Goal: Information Seeking & Learning: Learn about a topic

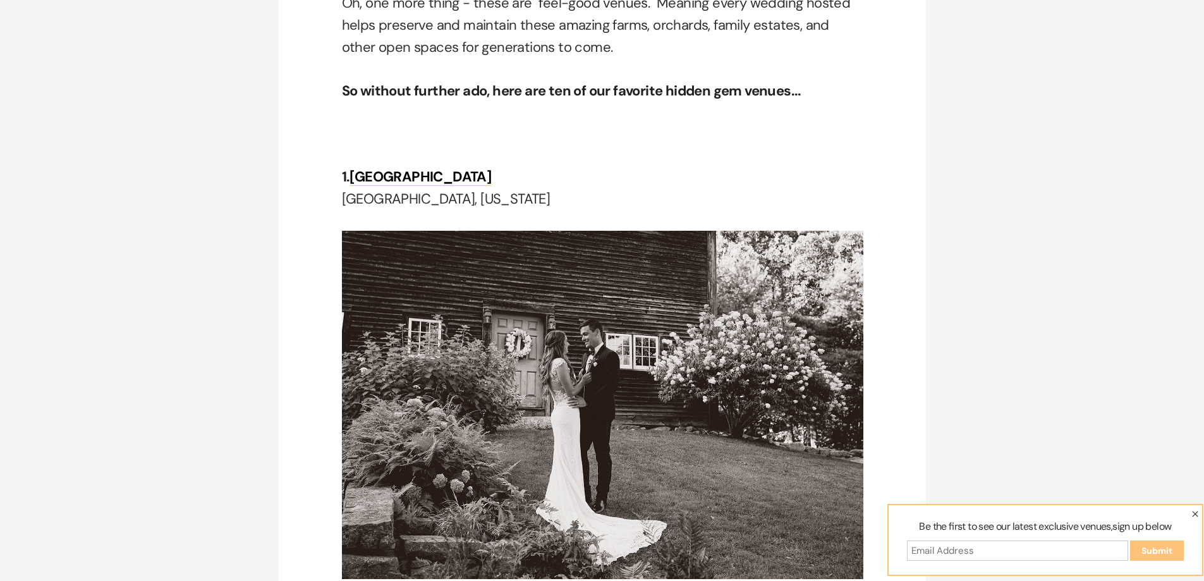
scroll to position [885, 0]
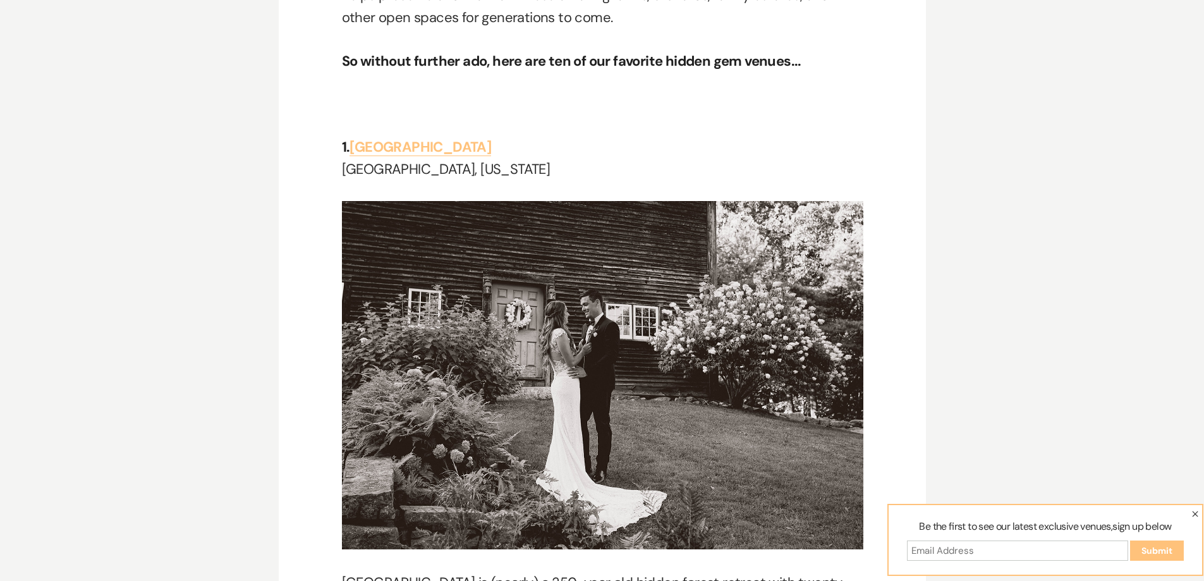
click at [383, 152] on link "[GEOGRAPHIC_DATA]" at bounding box center [420, 147] width 142 height 18
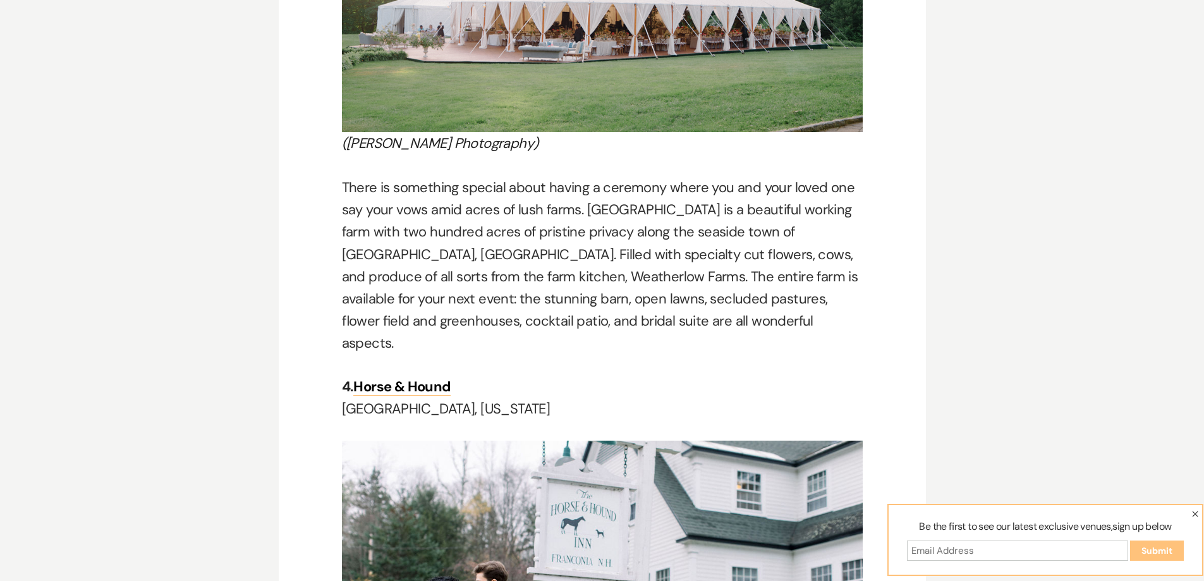
scroll to position [2590, 0]
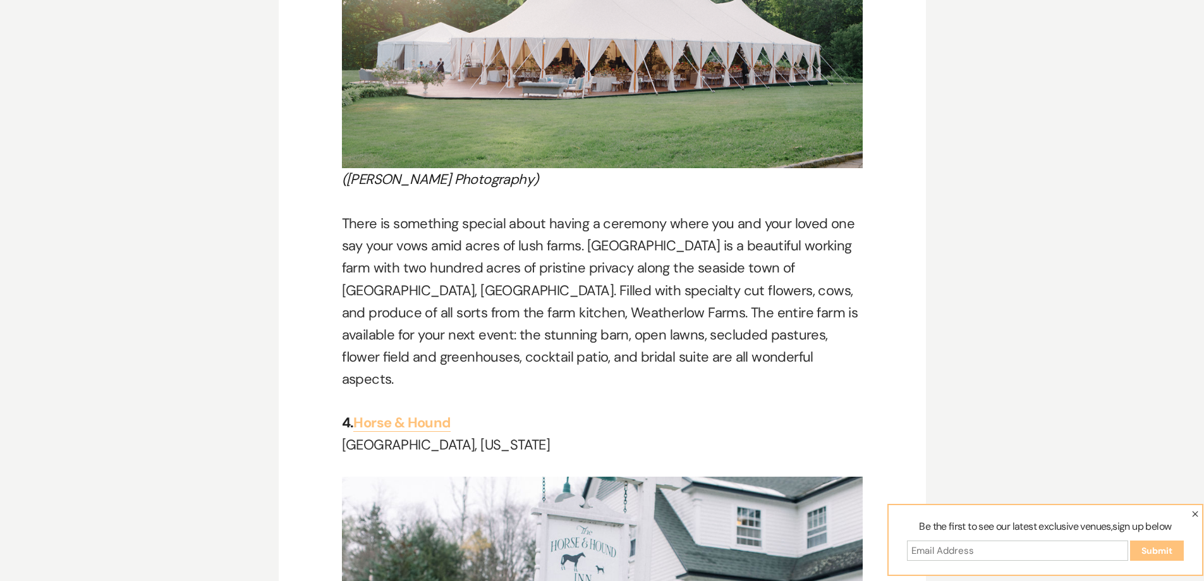
click at [425, 413] on link "Horse & Hound" at bounding box center [401, 422] width 97 height 18
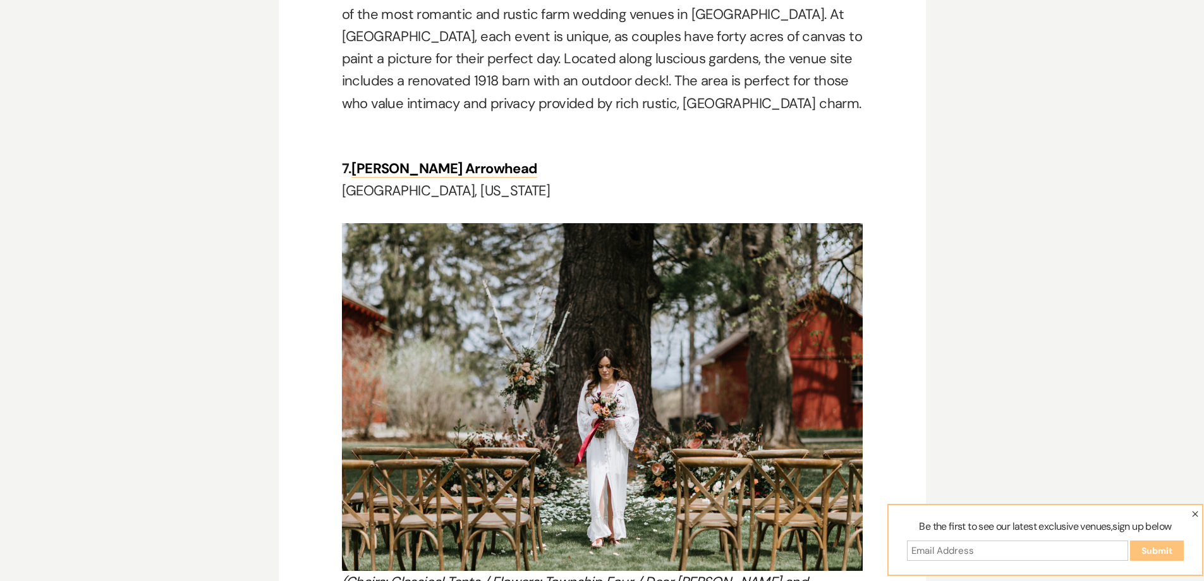
scroll to position [4802, 0]
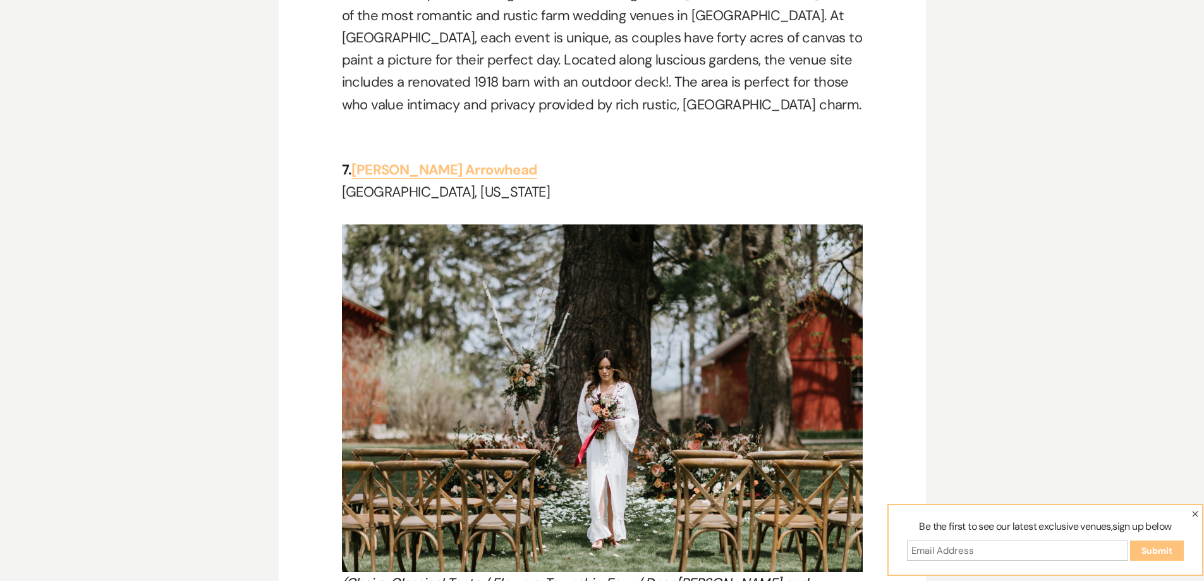
click at [419, 160] on link "[PERSON_NAME] Arrowhead" at bounding box center [443, 169] width 185 height 18
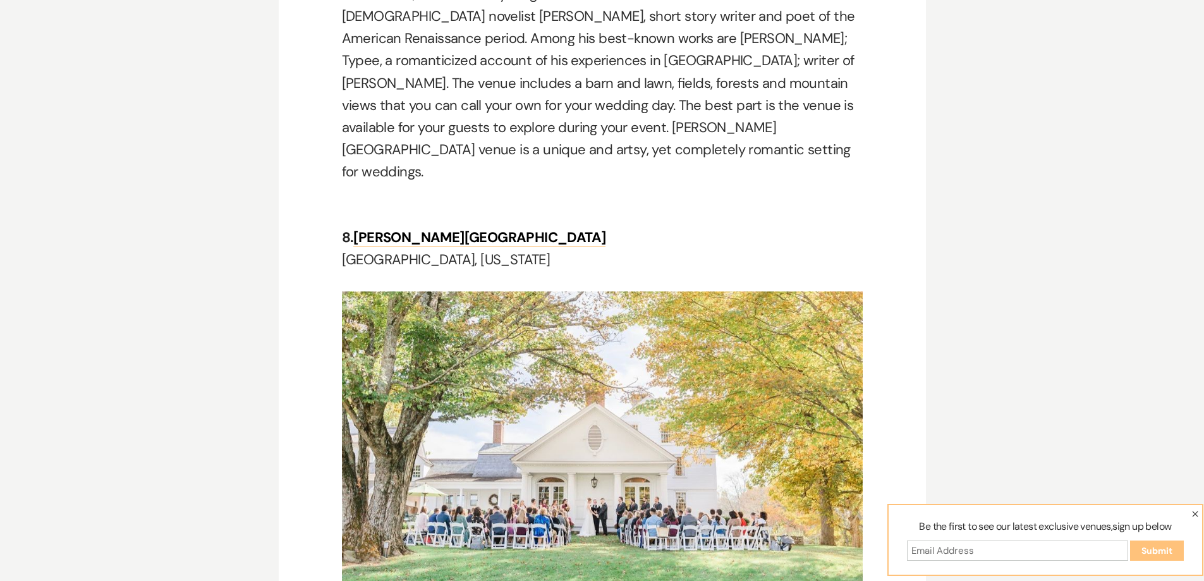
scroll to position [5473, 0]
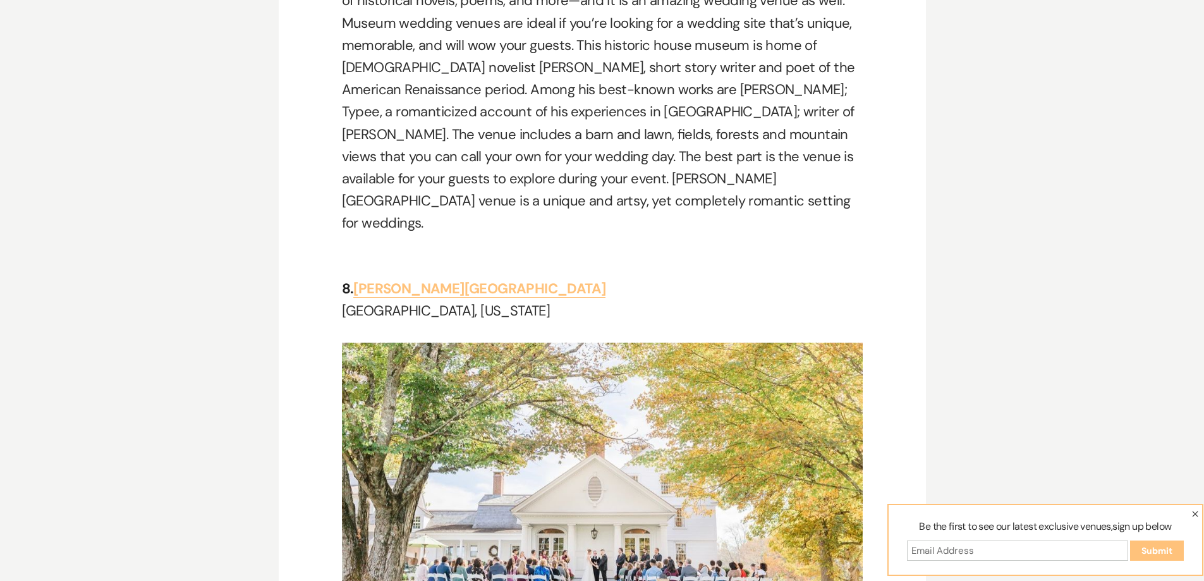
click at [464, 279] on link "[PERSON_NAME][GEOGRAPHIC_DATA]" at bounding box center [479, 288] width 252 height 18
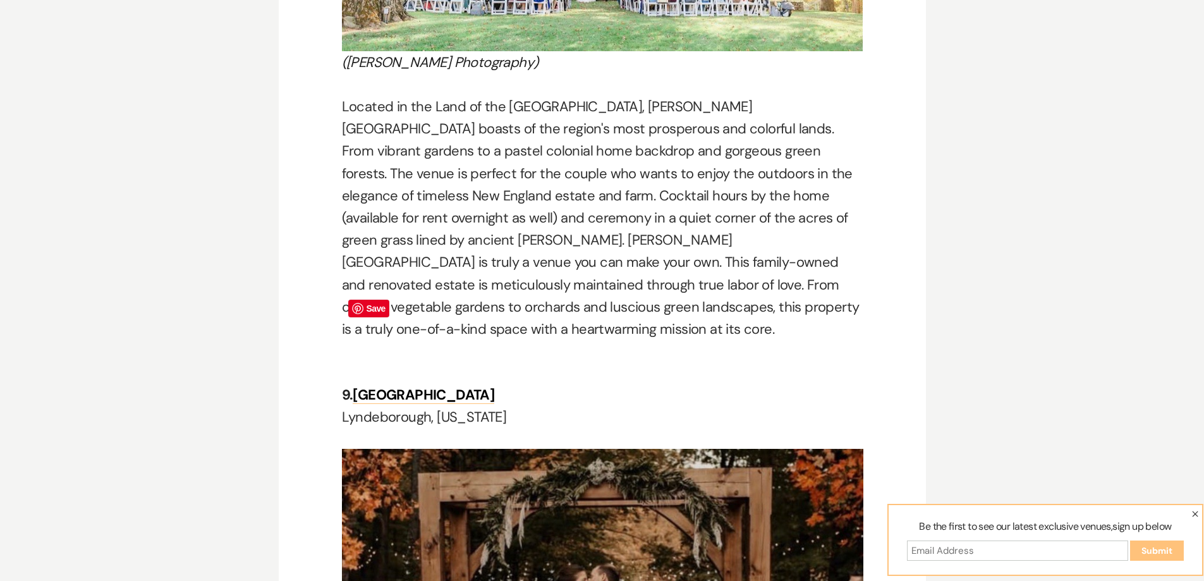
scroll to position [6247, 0]
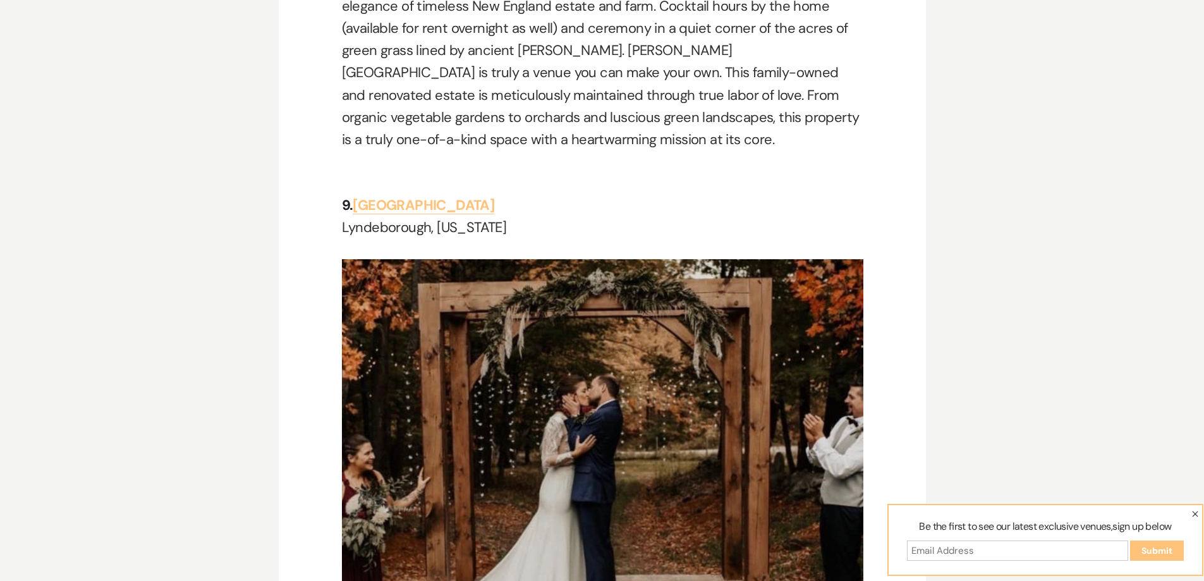
click at [473, 196] on link "[GEOGRAPHIC_DATA]" at bounding box center [424, 205] width 142 height 18
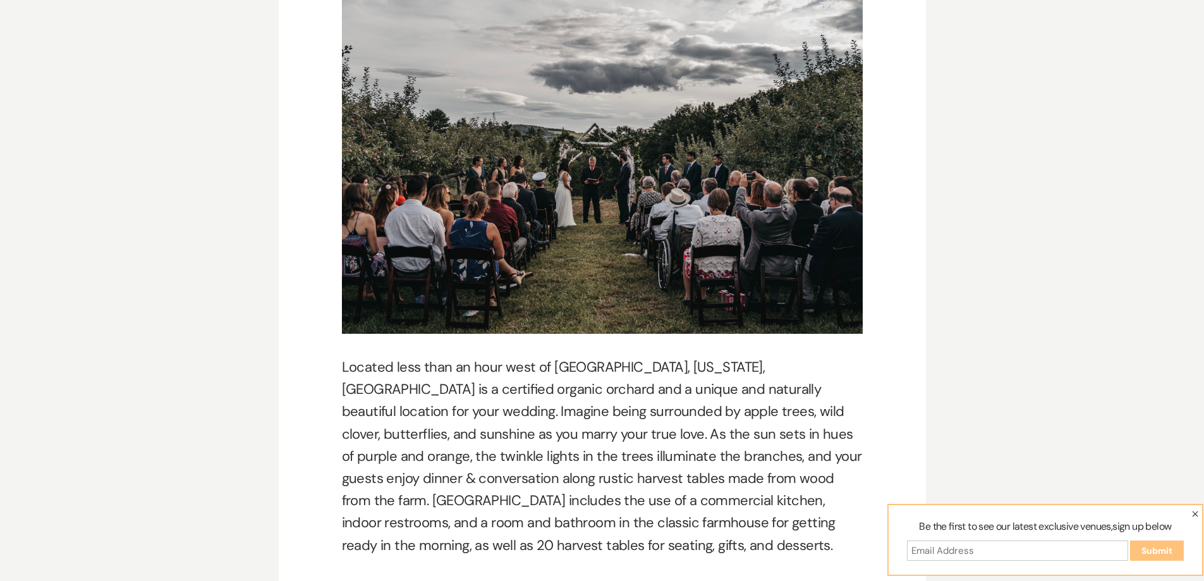
scroll to position [7394, 0]
